Goal: Use online tool/utility: Utilize a website feature to perform a specific function

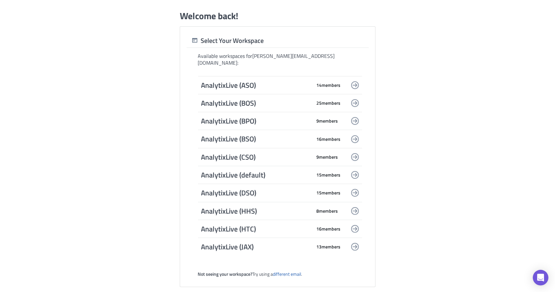
click at [243, 171] on span "AnalytixLive (default)" at bounding box center [256, 174] width 110 height 9
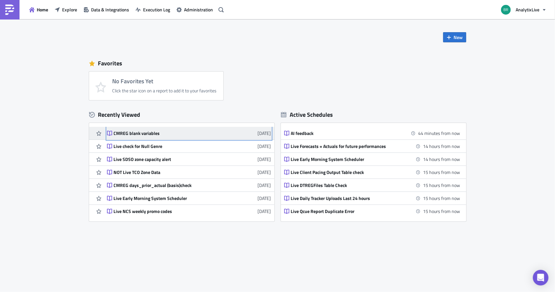
click at [161, 136] on link "CMREG blank variables [DATE]" at bounding box center [189, 133] width 164 height 13
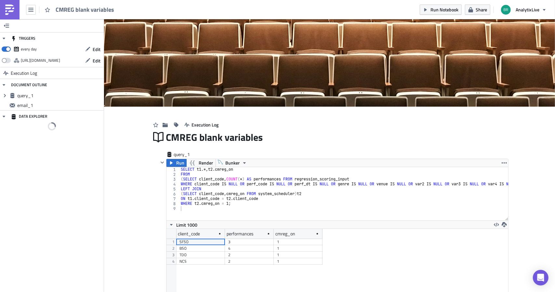
scroll to position [74, 341]
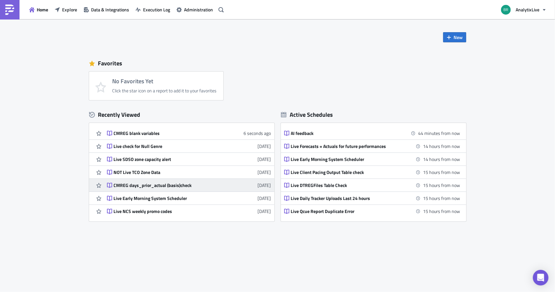
click at [166, 187] on div "CMREG days_prior_actual (basis)check" at bounding box center [171, 185] width 114 height 6
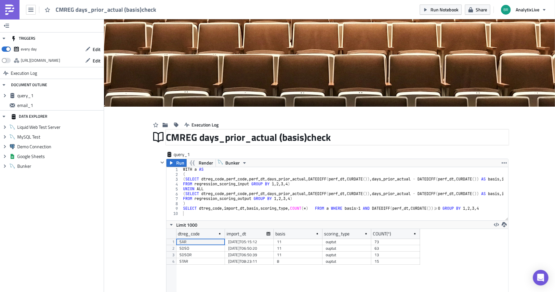
scroll to position [74, 341]
click at [176, 163] on span "Run" at bounding box center [180, 163] width 8 height 8
